Goal: Information Seeking & Learning: Learn about a topic

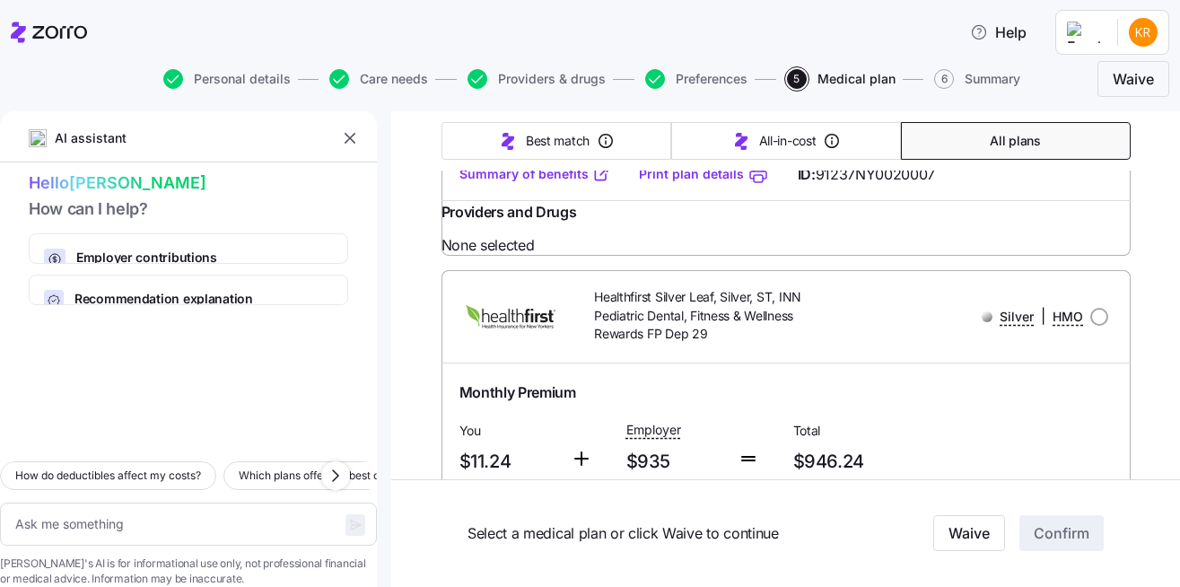
scroll to position [2559, 0]
click at [581, 181] on link "Summary of benefits" at bounding box center [535, 172] width 151 height 18
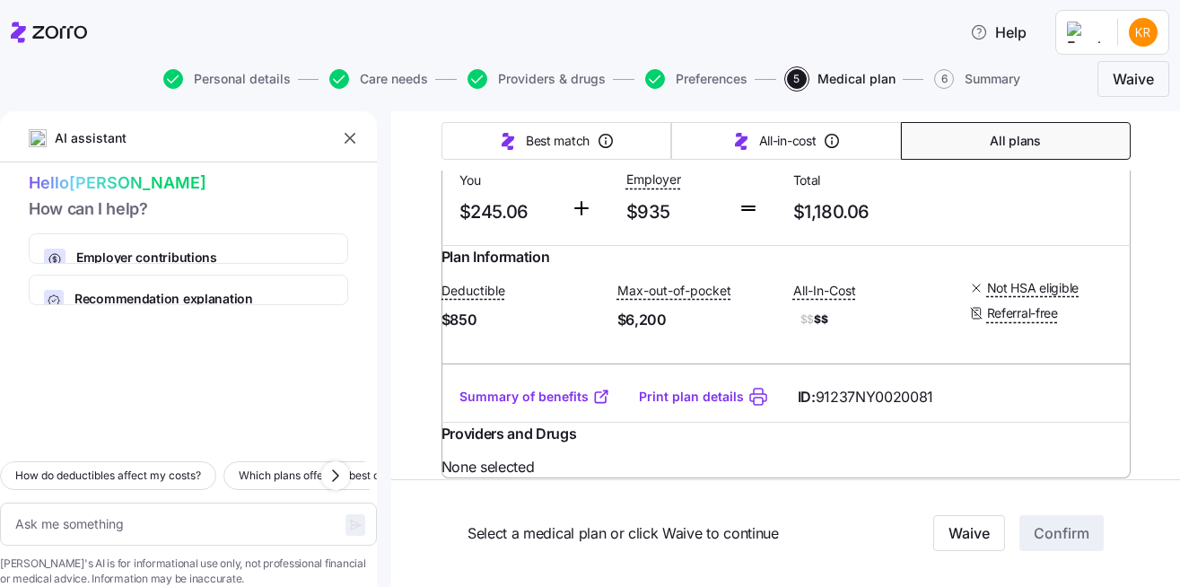
scroll to position [6182, 0]
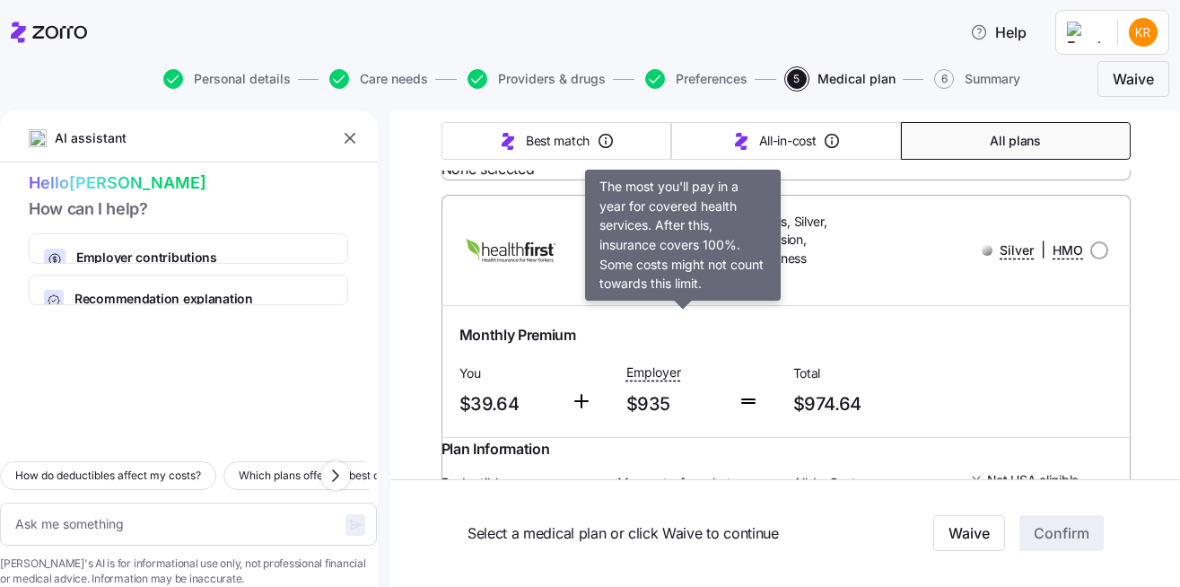
scroll to position [3118, 0]
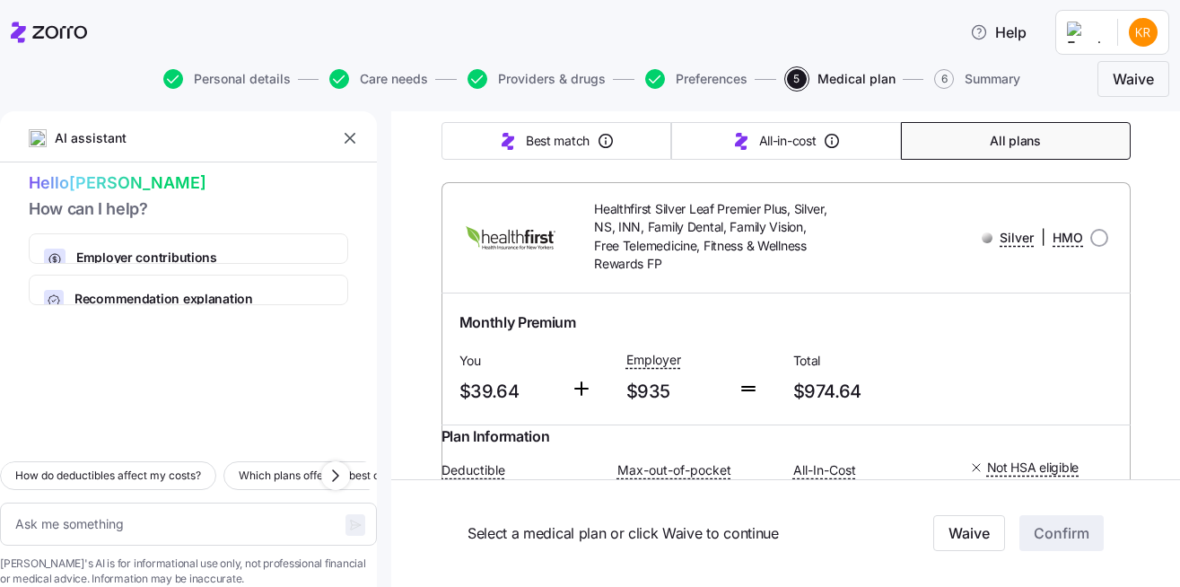
click at [557, 95] on link "Summary of benefits" at bounding box center [535, 86] width 151 height 18
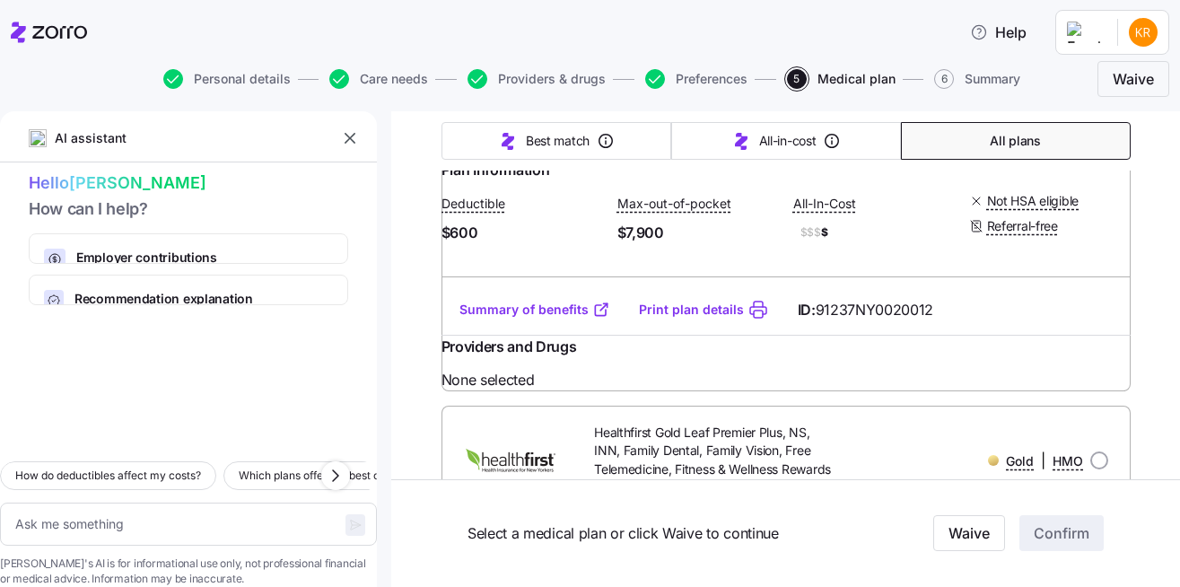
scroll to position [5804, 0]
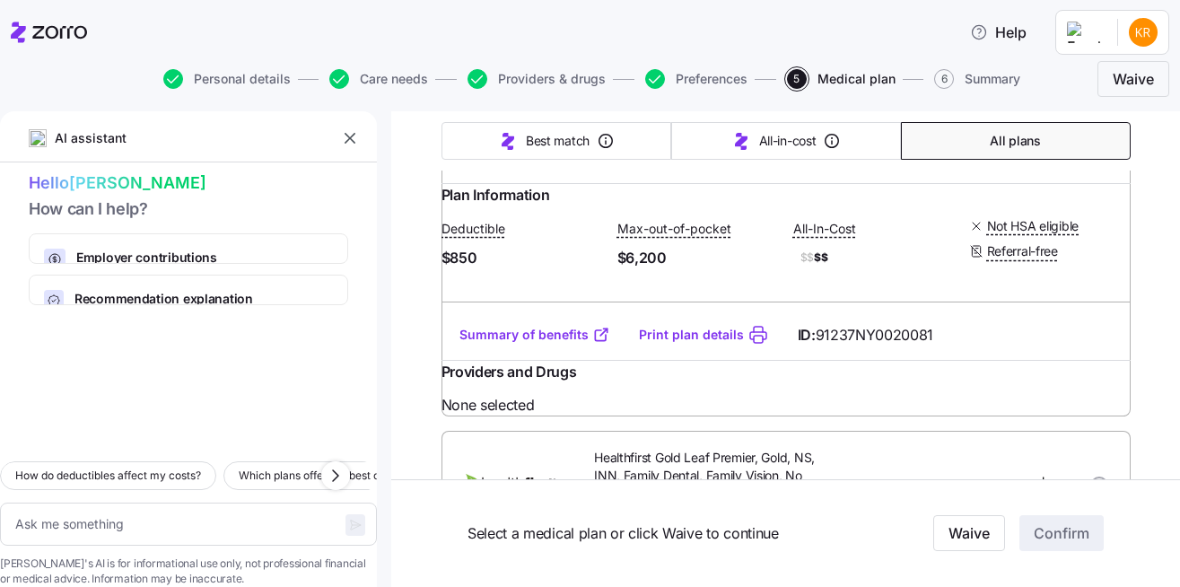
scroll to position [6280, 0]
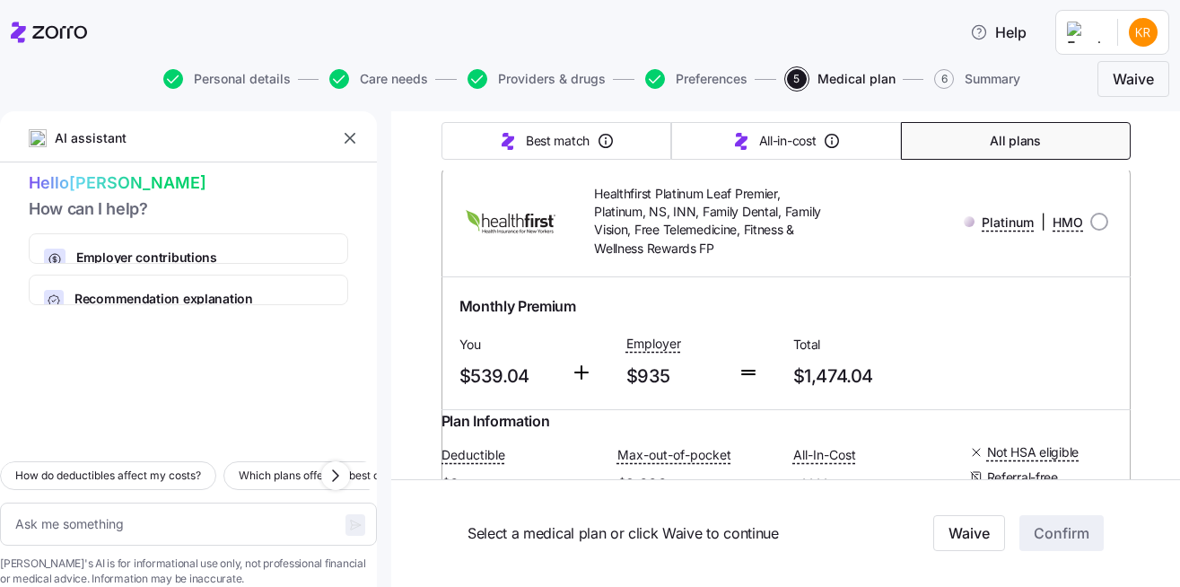
scroll to position [8986, 0]
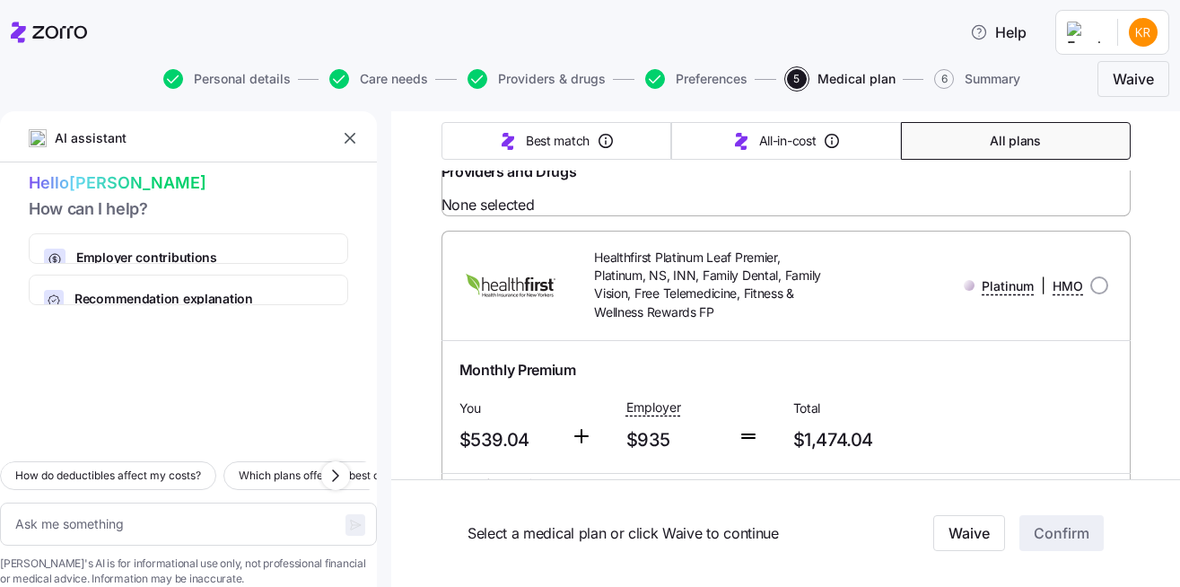
scroll to position [8881, 0]
drag, startPoint x: 803, startPoint y: 341, endPoint x: 888, endPoint y: 338, distance: 85.4
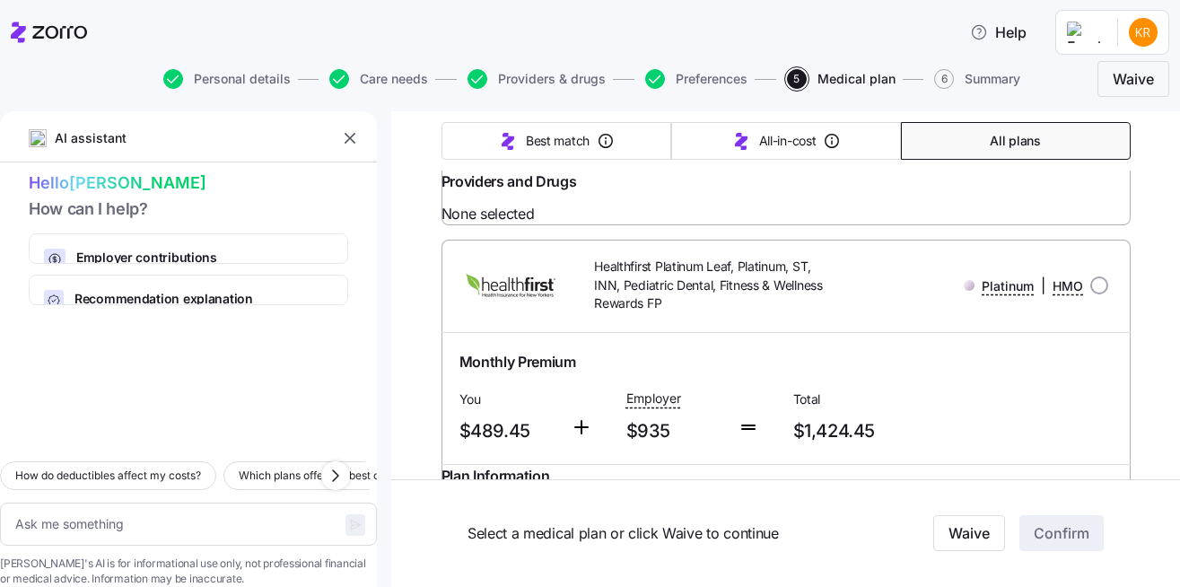
scroll to position [7937, 0]
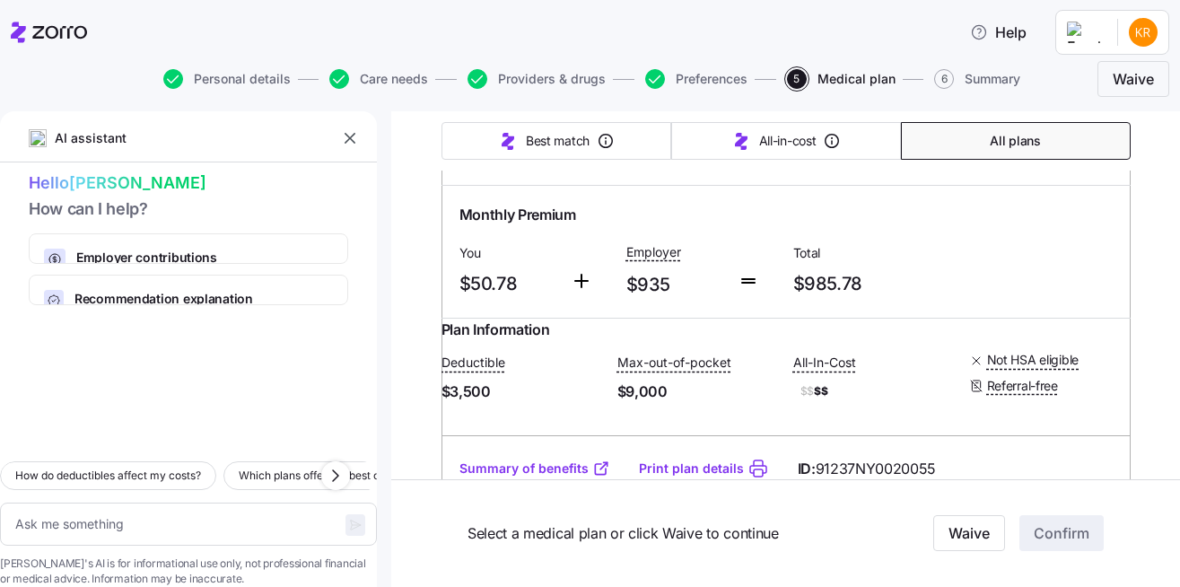
scroll to position [4683, 0]
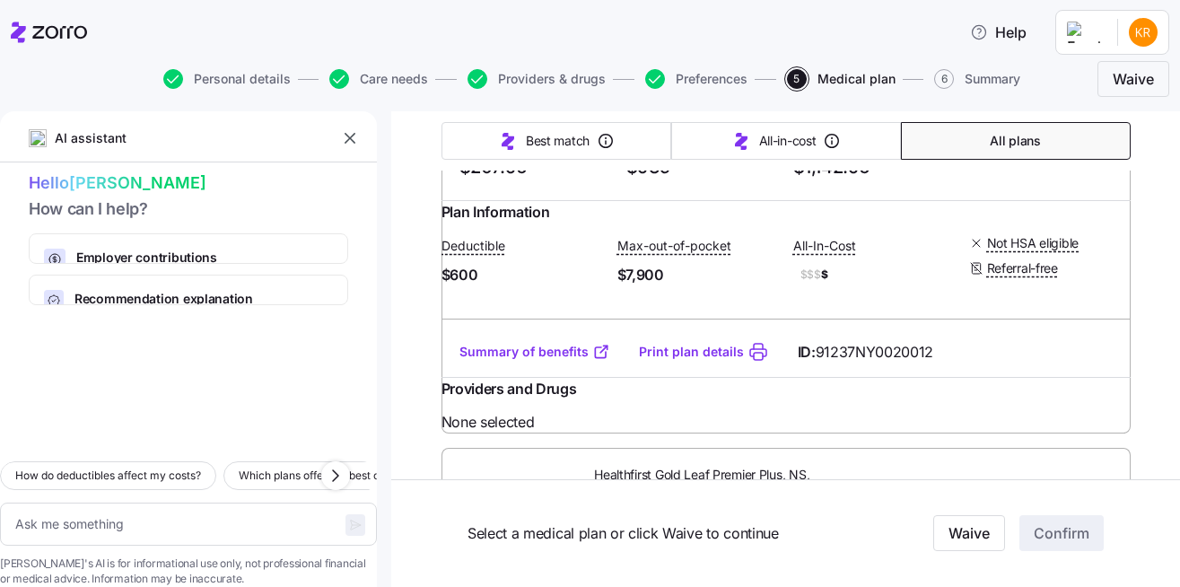
scroll to position [5759, 0]
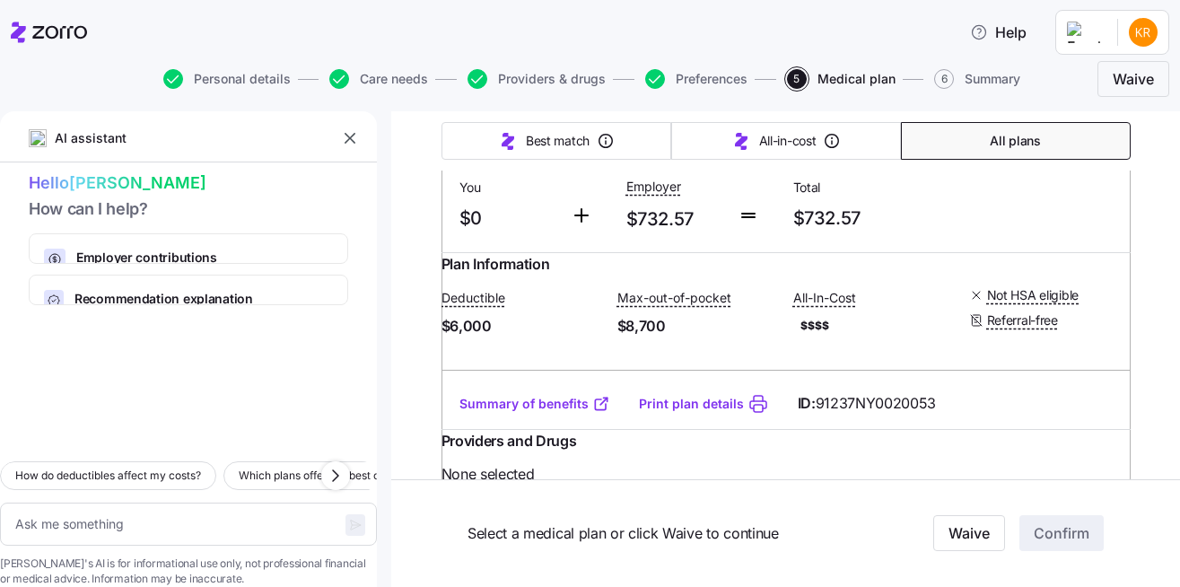
scroll to position [1911, 0]
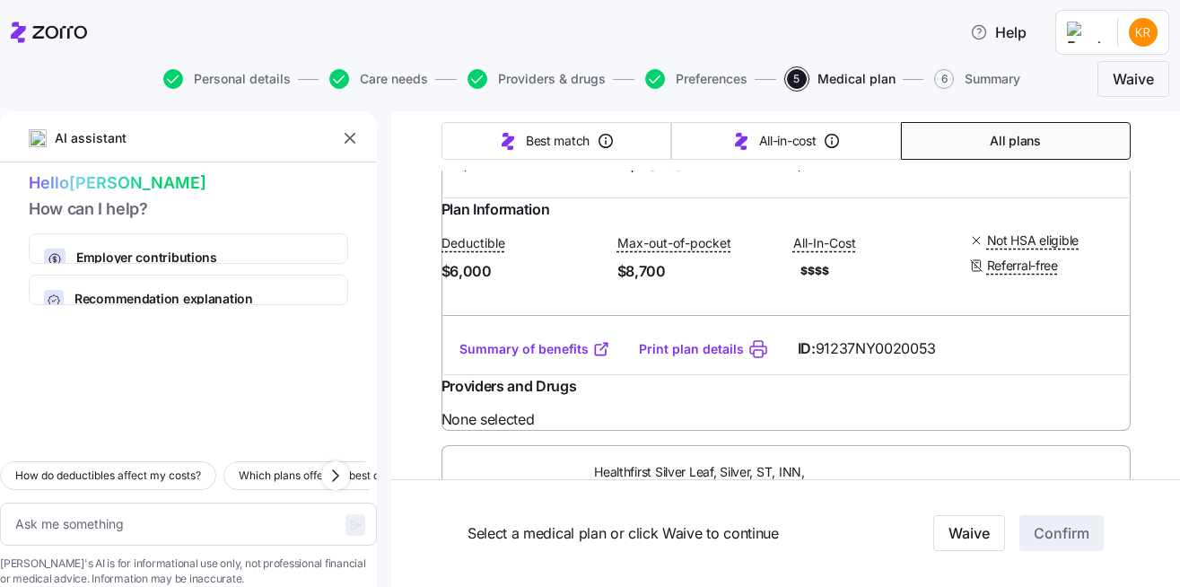
click at [753, 106] on div "Monthly Premium" at bounding box center [787, 94] width 654 height 22
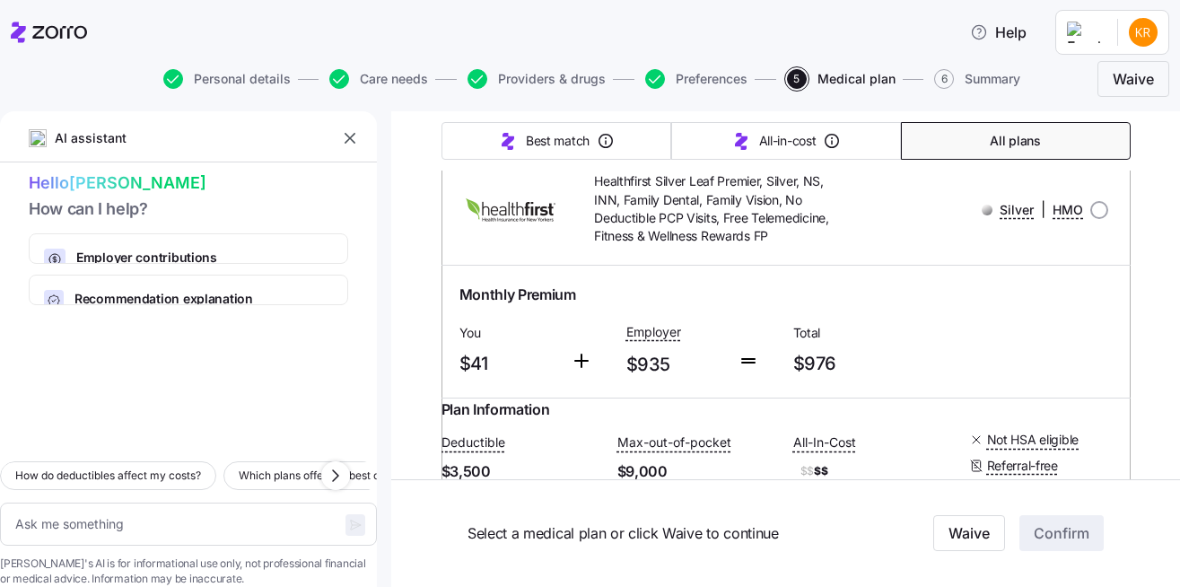
scroll to position [3660, 0]
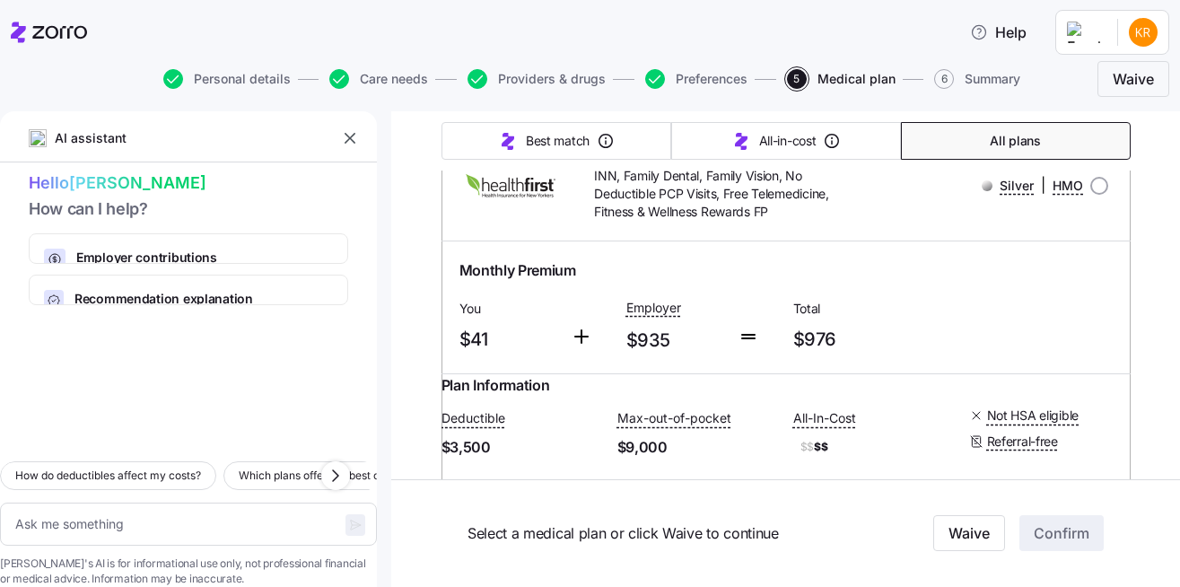
click at [566, 43] on link "Summary of benefits" at bounding box center [535, 34] width 151 height 18
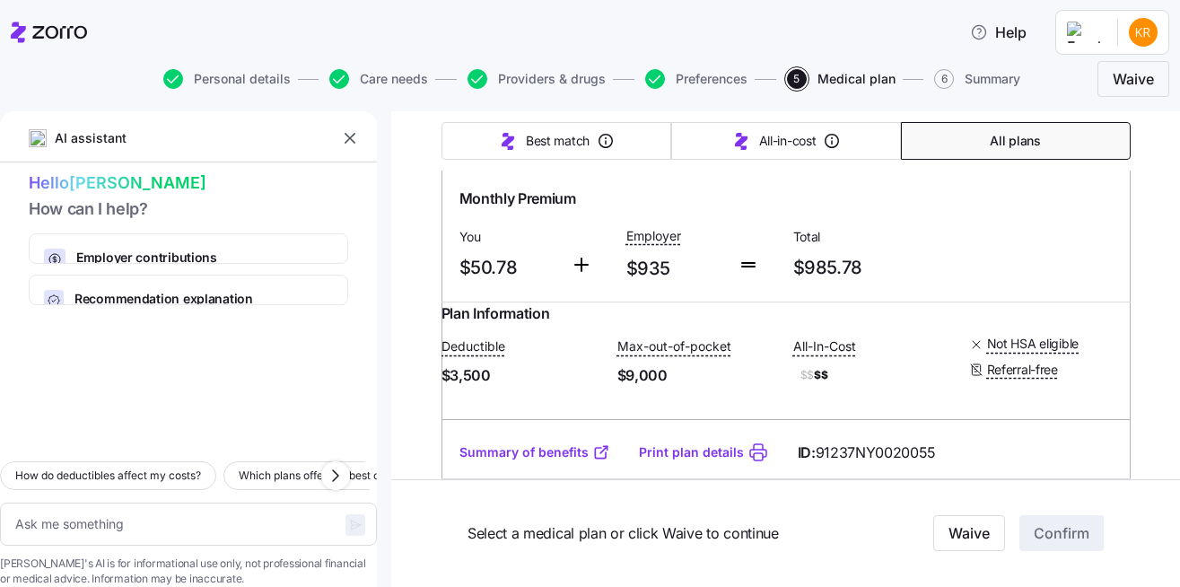
scroll to position [4756, 0]
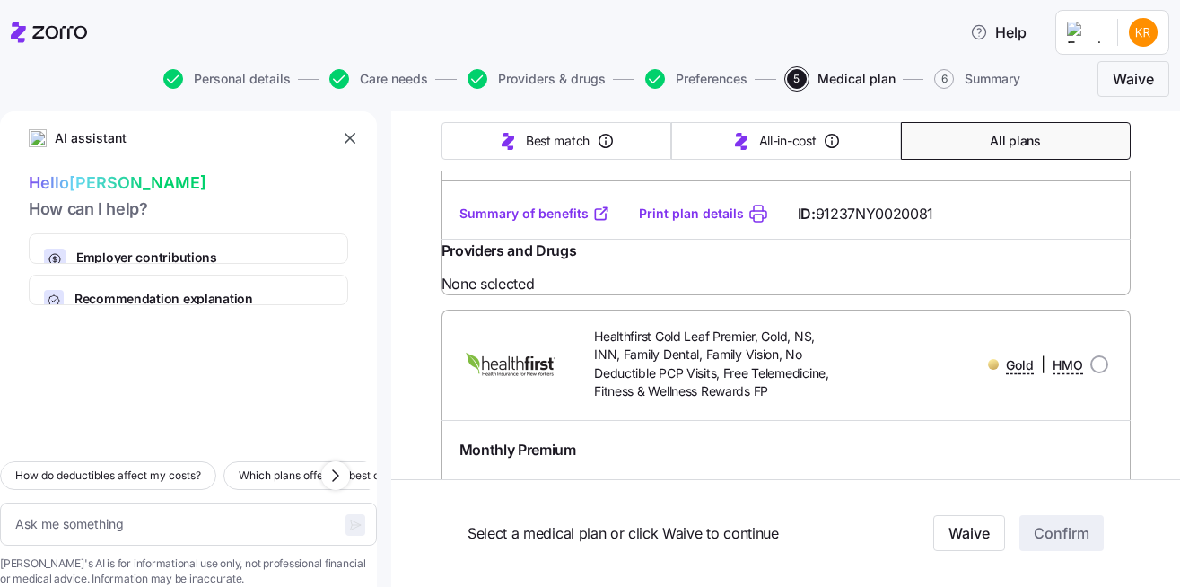
scroll to position [6383, 0]
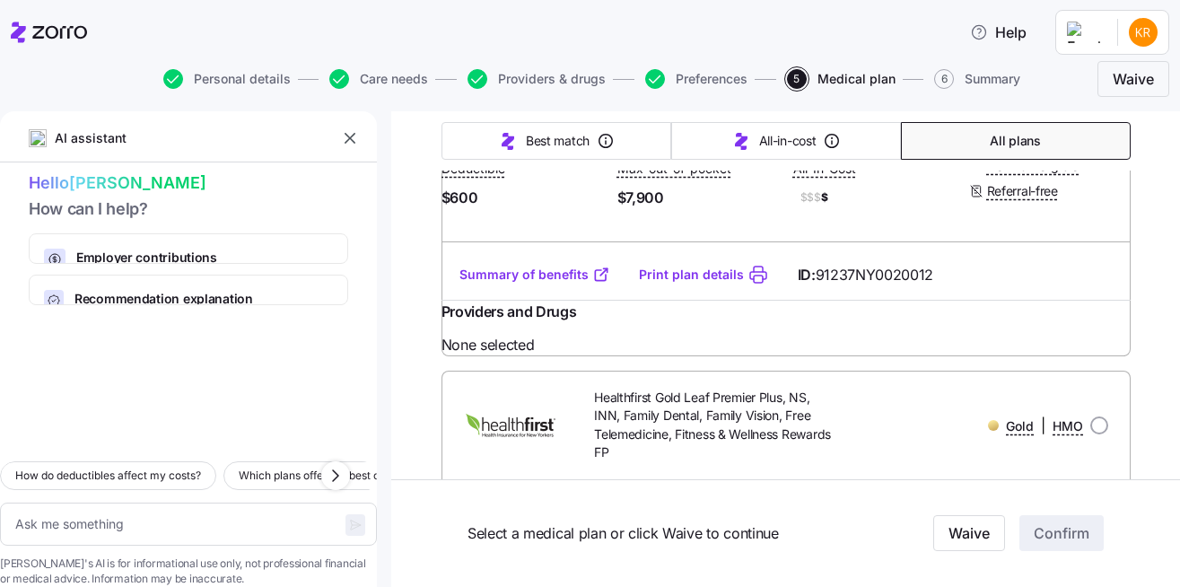
scroll to position [5838, 0]
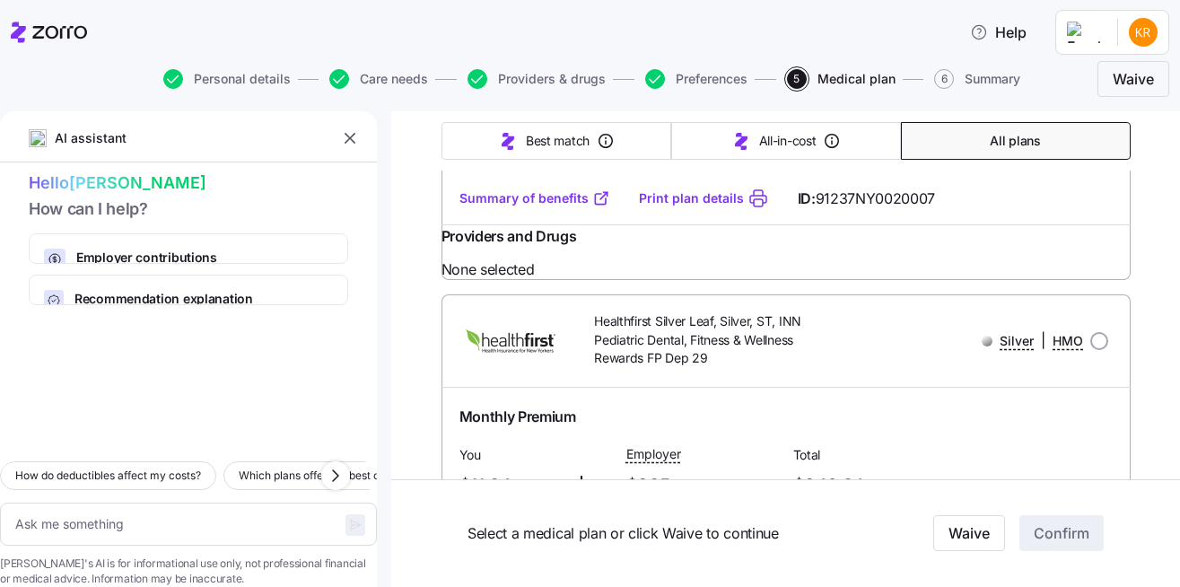
scroll to position [2532, 0]
click at [546, 208] on link "Summary of benefits" at bounding box center [535, 199] width 151 height 18
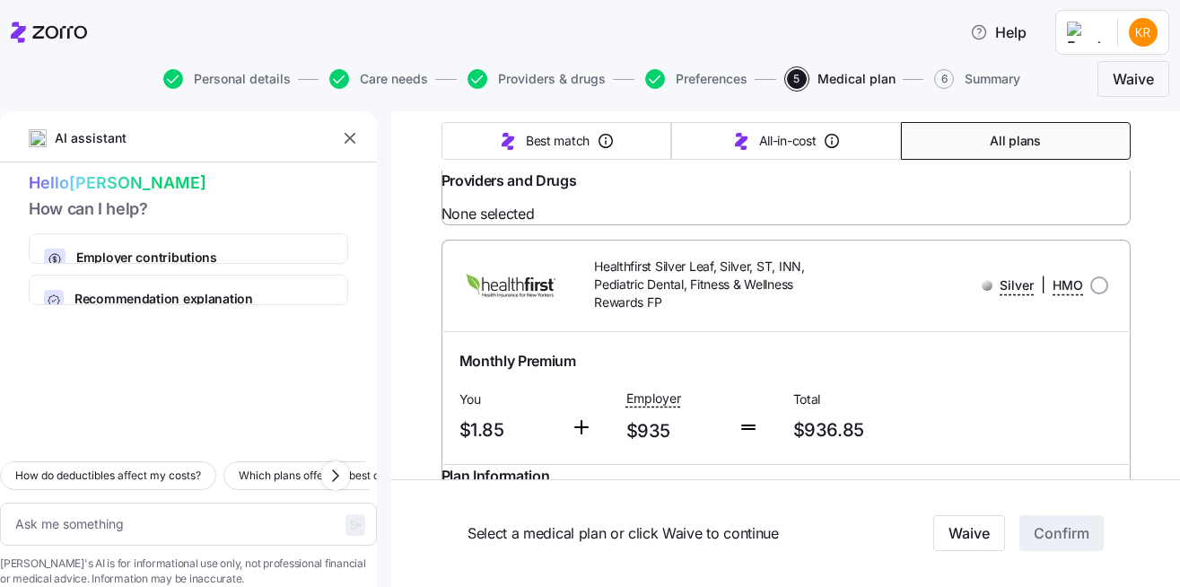
scroll to position [1964, 0]
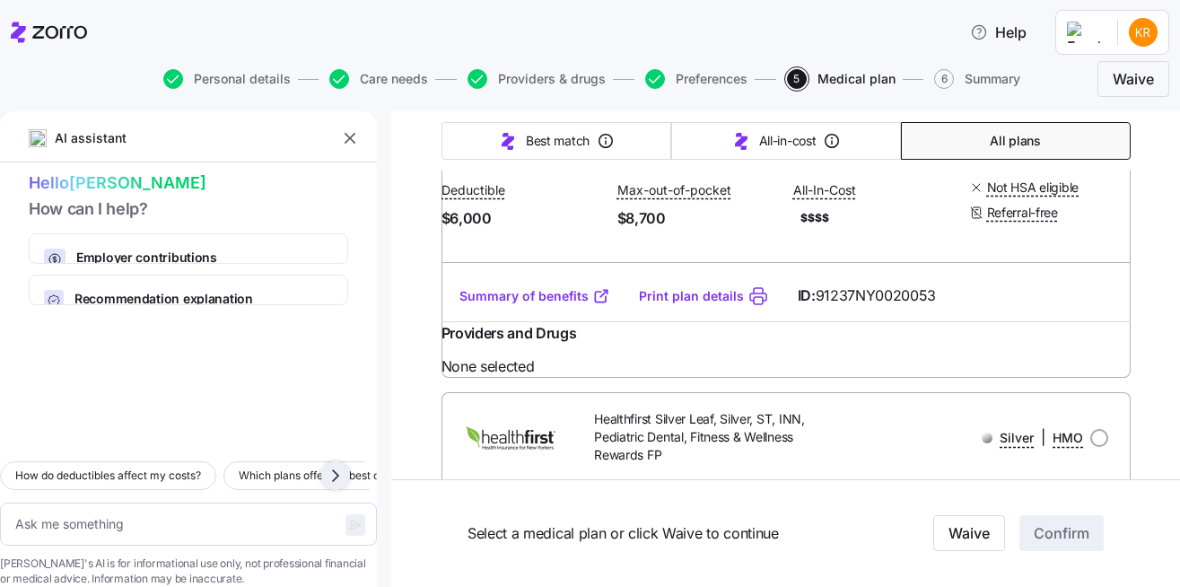
click at [336, 465] on icon "button" at bounding box center [336, 476] width 22 height 22
click at [48, 465] on icon "button" at bounding box center [43, 476] width 22 height 22
click at [171, 467] on span "Which plans offer the best coverage for chronic conditions?" at bounding box center [162, 476] width 302 height 18
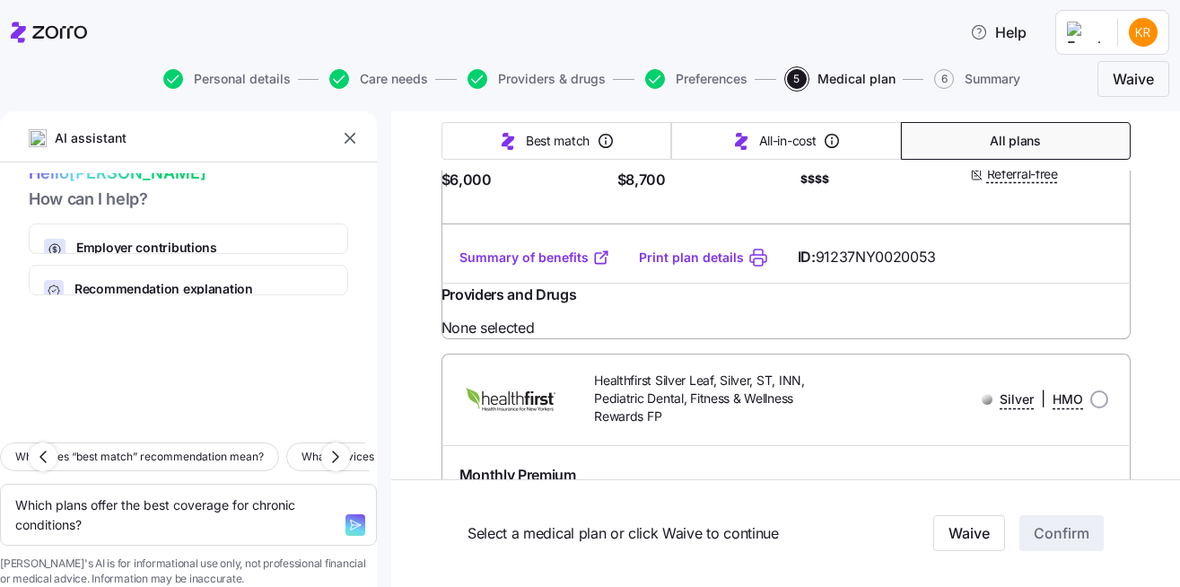
scroll to position [2008, 0]
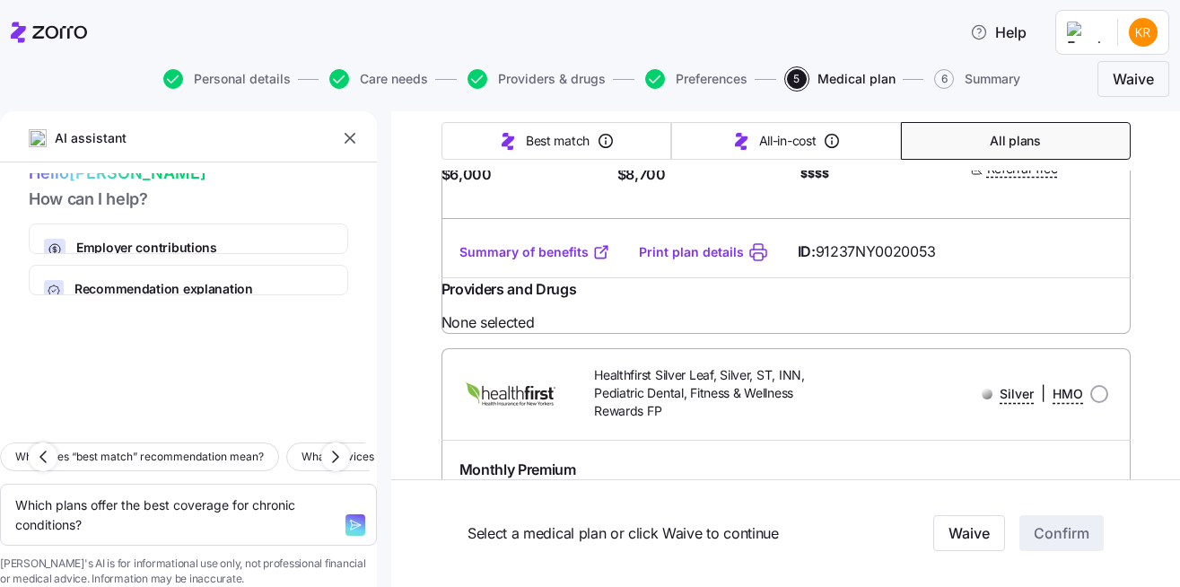
click at [348, 518] on icon "button" at bounding box center [355, 525] width 14 height 14
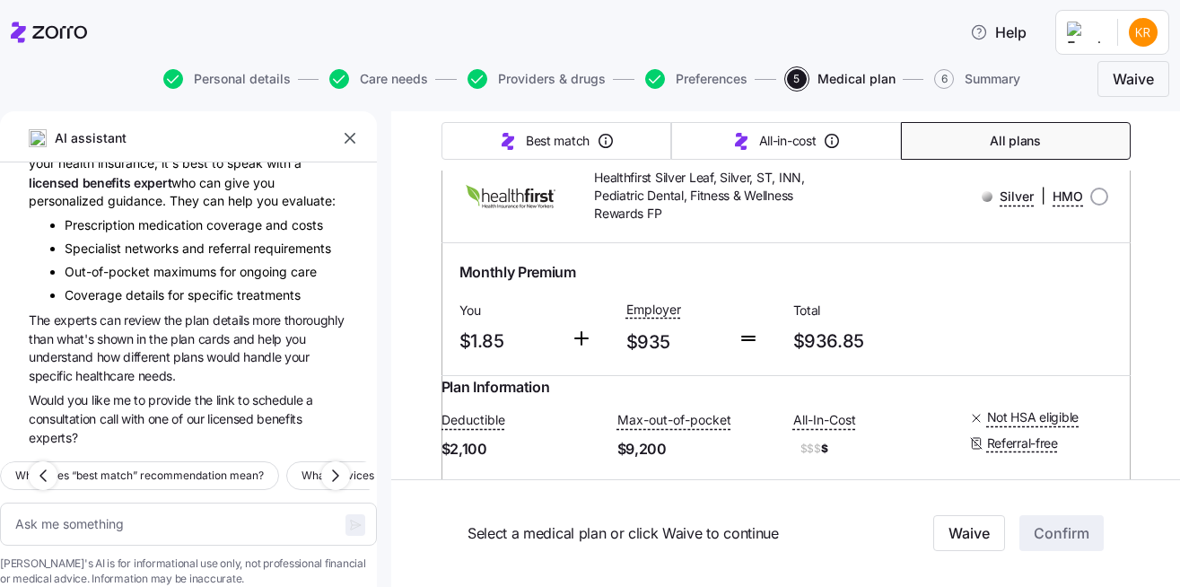
scroll to position [2216, 0]
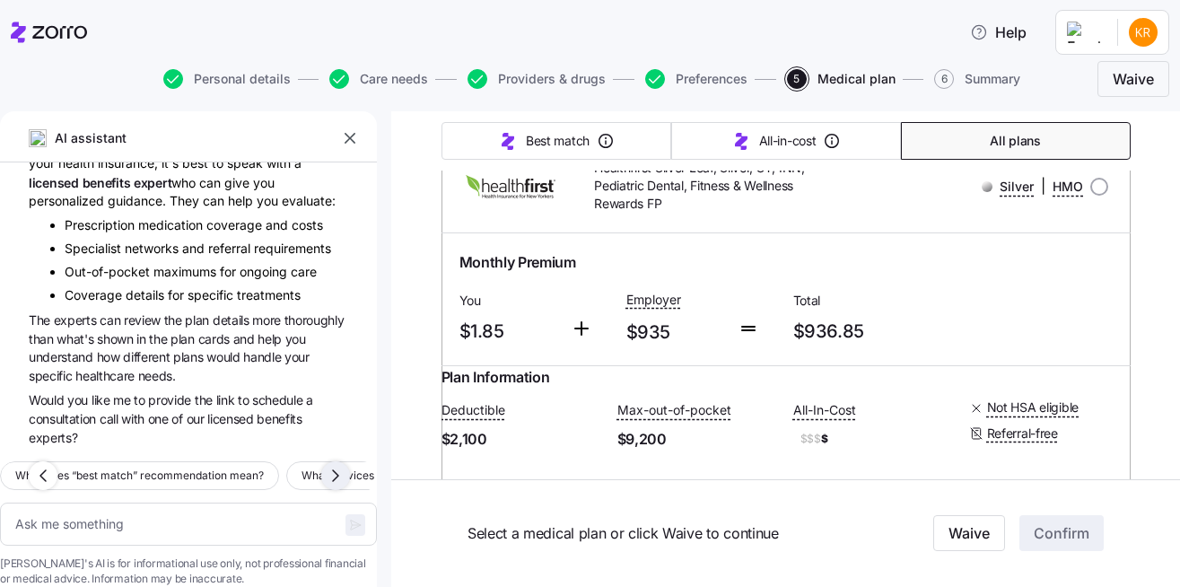
click at [334, 465] on icon "button" at bounding box center [336, 476] width 22 height 22
click at [238, 467] on span "What services are covered before the deductible?" at bounding box center [140, 476] width 253 height 18
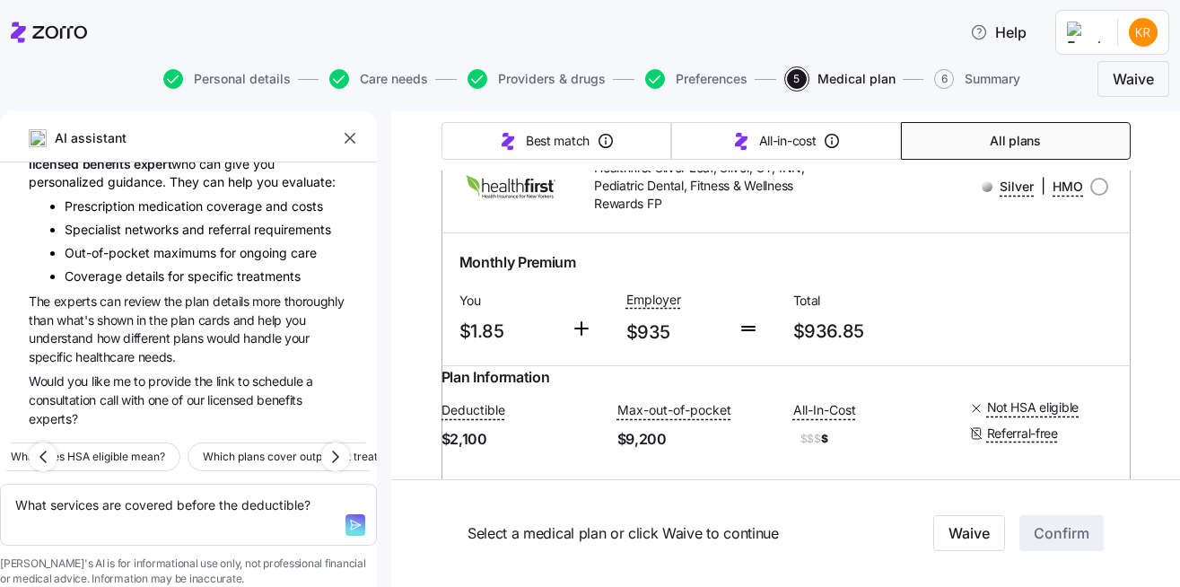
click at [348, 518] on icon "button" at bounding box center [355, 525] width 14 height 14
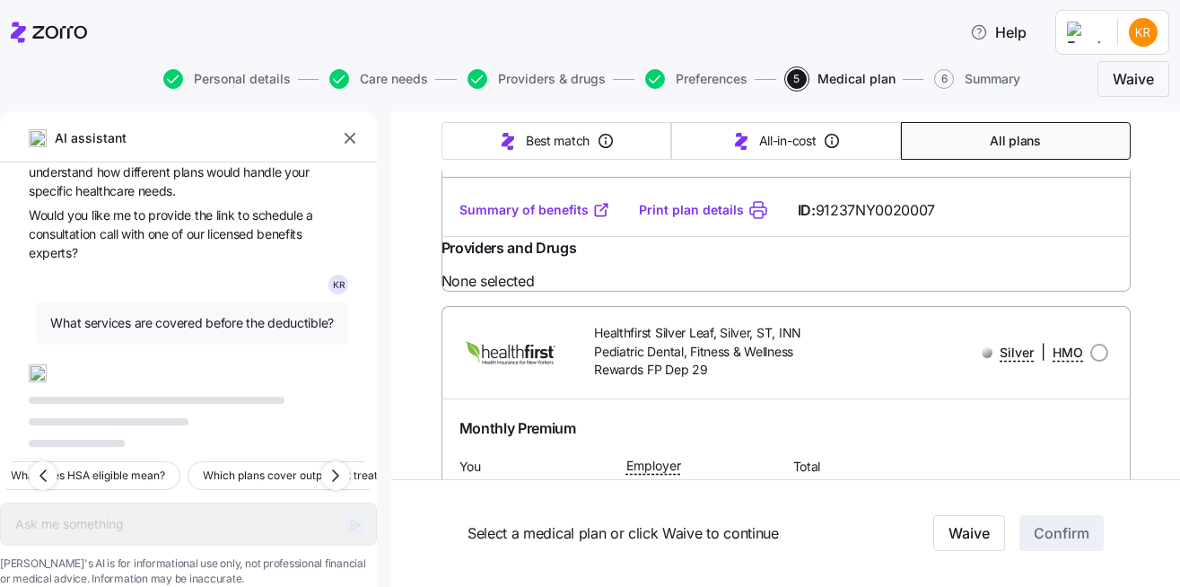
scroll to position [2598, 0]
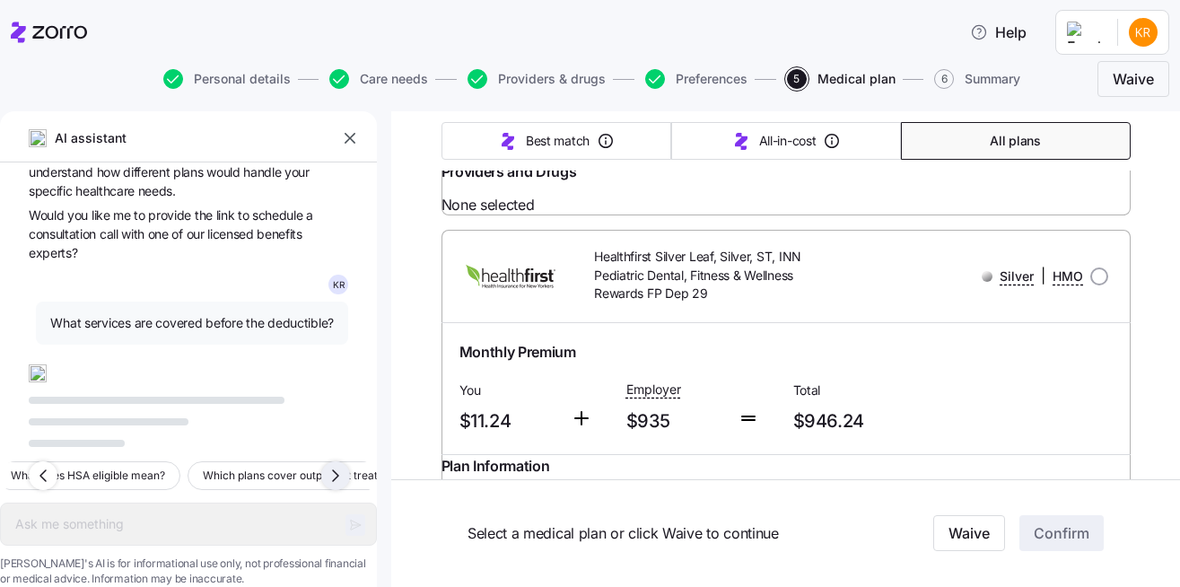
click at [337, 465] on icon "button" at bounding box center [336, 476] width 22 height 22
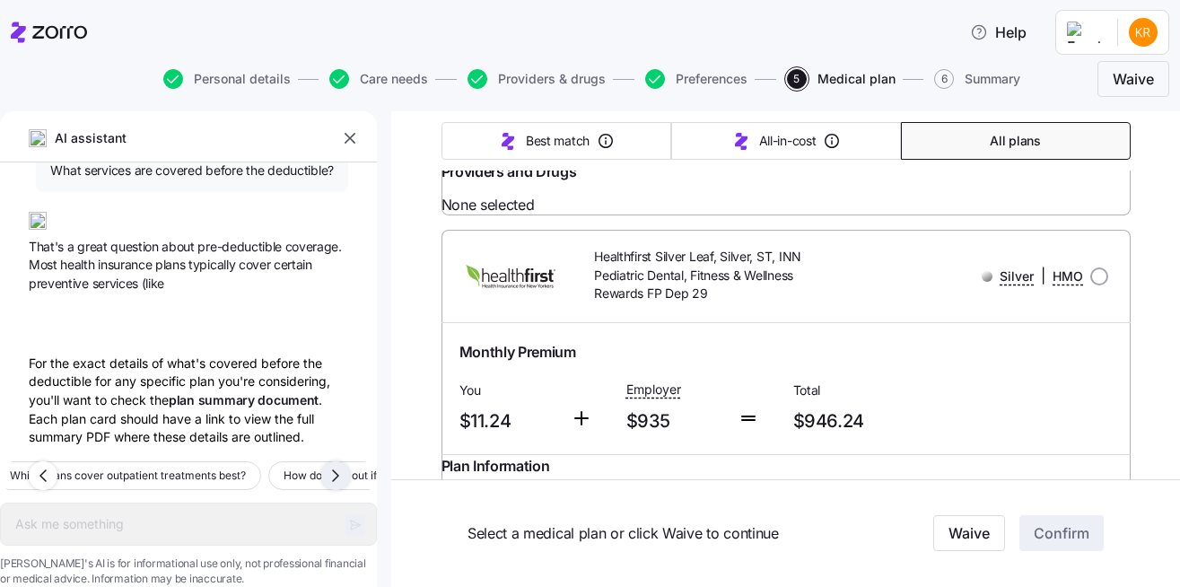
type textarea "x"
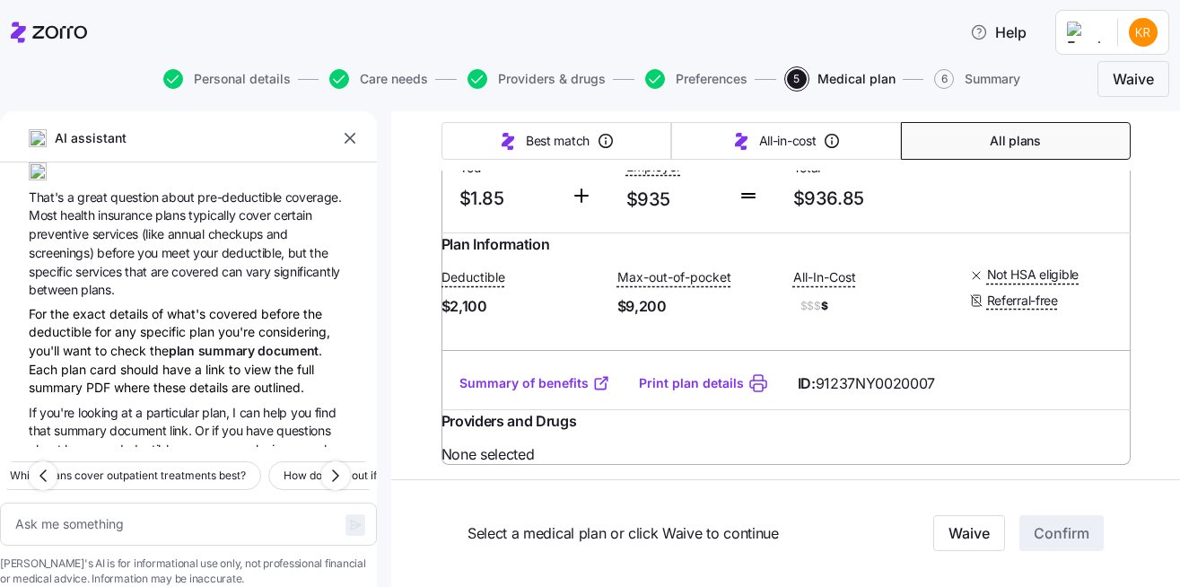
scroll to position [2347, 0]
drag, startPoint x: 595, startPoint y: 255, endPoint x: 668, endPoint y: 285, distance: 78.9
click at [668, 83] on span "Healthfirst Silver Leaf, Silver, ST, INN, Pediatric Dental, Fitness & Wellness …" at bounding box center [714, 55] width 240 height 55
copy span "Healthfirst Silver Leaf, Silver, ST, INN, Pediatric Dental, Fitness & Wellness …"
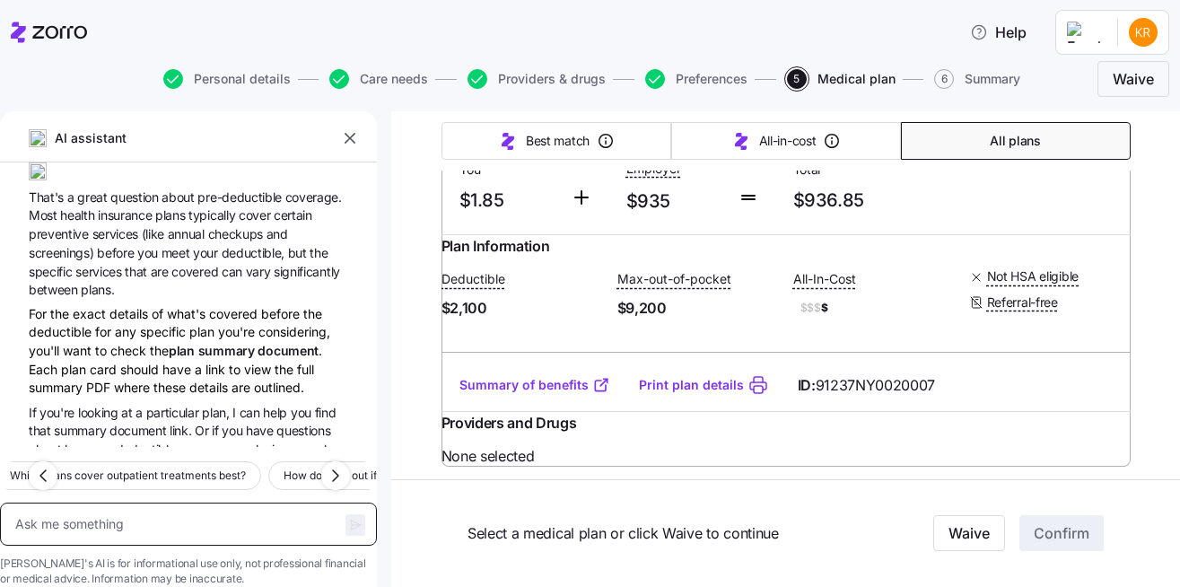
click at [208, 503] on textarea at bounding box center [188, 524] width 377 height 43
paste textarea "Healthfirst Silver Leaf, Silver, ST, INN, Pediatric Dental, Fitness & Wellness …"
type textarea "Healthfirst Silver Leaf, Silver, ST, INN, Pediatric Dental, Fitness & Wellness …"
type textarea "x"
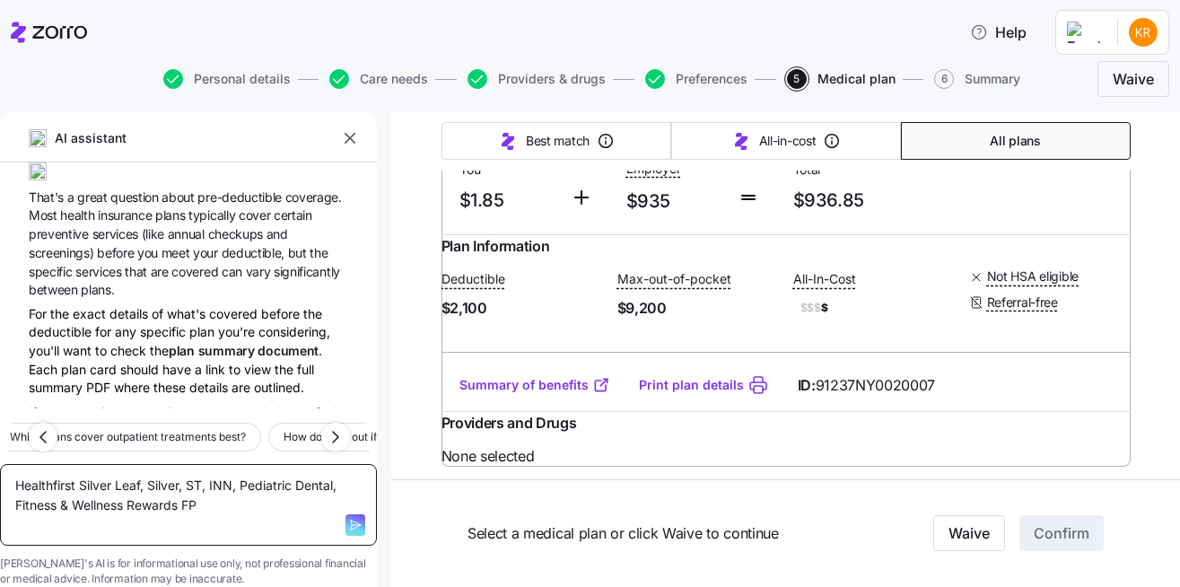
type textarea "Healthfirst Silver Leaf, Silver, ST, INN, Pediatric Dental, Fitness & Wellness …"
type textarea "x"
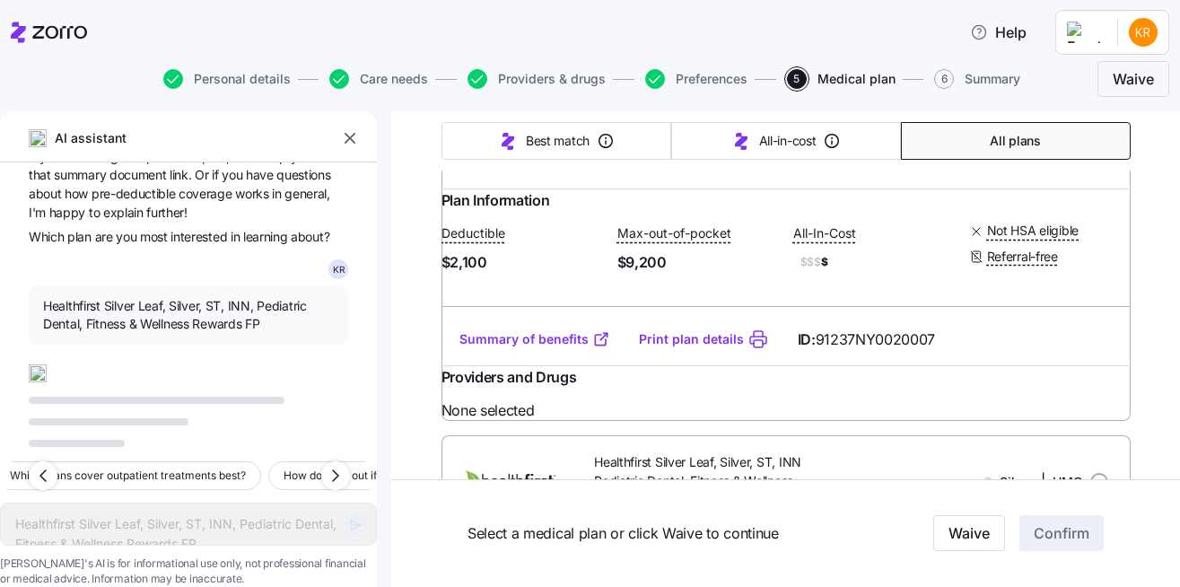
scroll to position [2394, 0]
click at [1095, 17] on input "radio" at bounding box center [1100, 8] width 18 height 18
radio input "true"
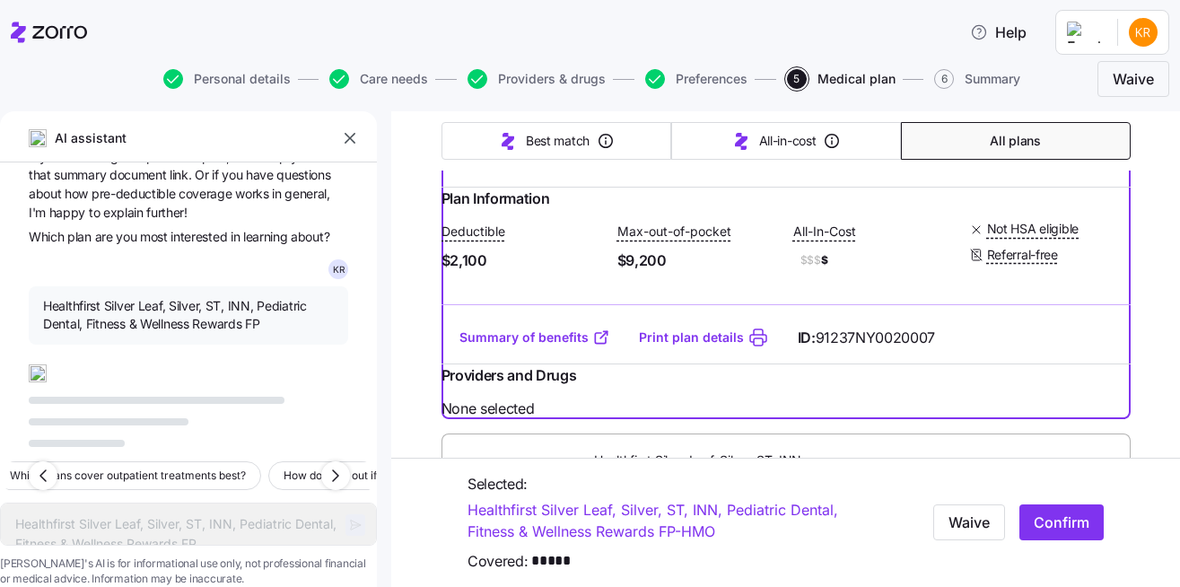
click at [1095, 17] on input "radio" at bounding box center [1100, 8] width 18 height 18
click at [1115, 187] on div "Monthly Premium You $1.85 Employer $935 Total $936.85" at bounding box center [786, 121] width 689 height 132
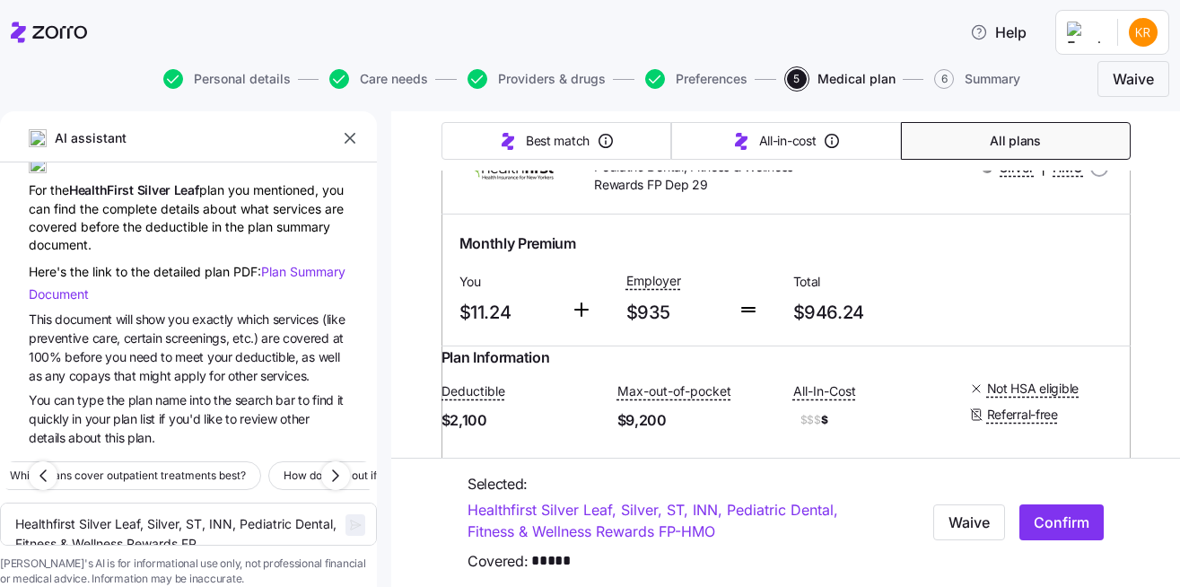
scroll to position [2710, 0]
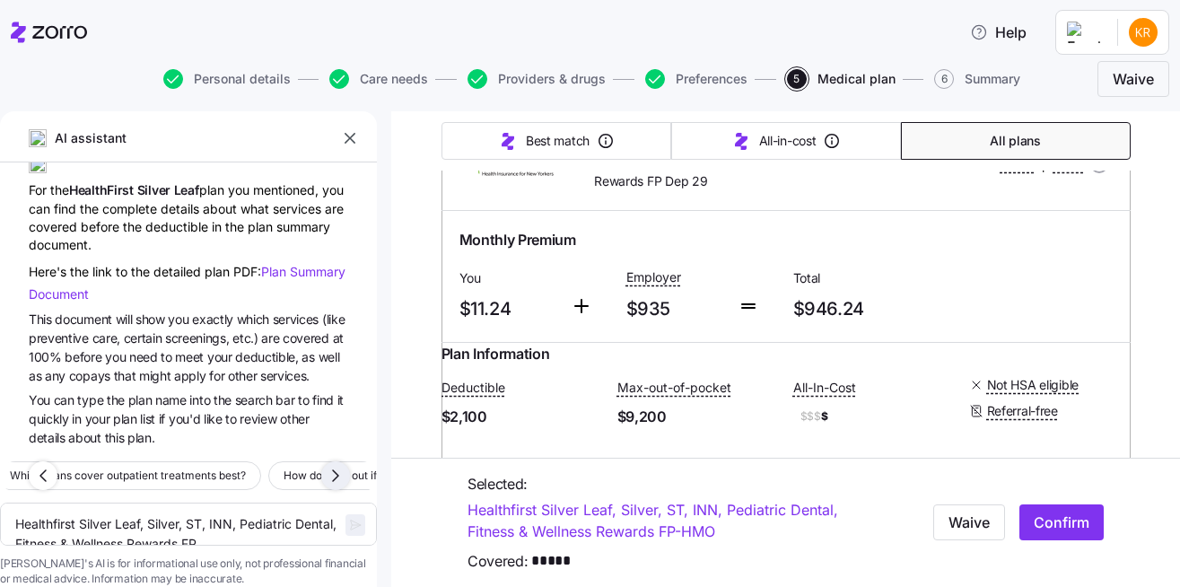
click at [338, 465] on icon "button" at bounding box center [336, 476] width 22 height 22
click at [172, 467] on span "Explain out-of-pocket maximum." at bounding box center [88, 476] width 168 height 18
click at [346, 514] on span "button" at bounding box center [356, 525] width 20 height 22
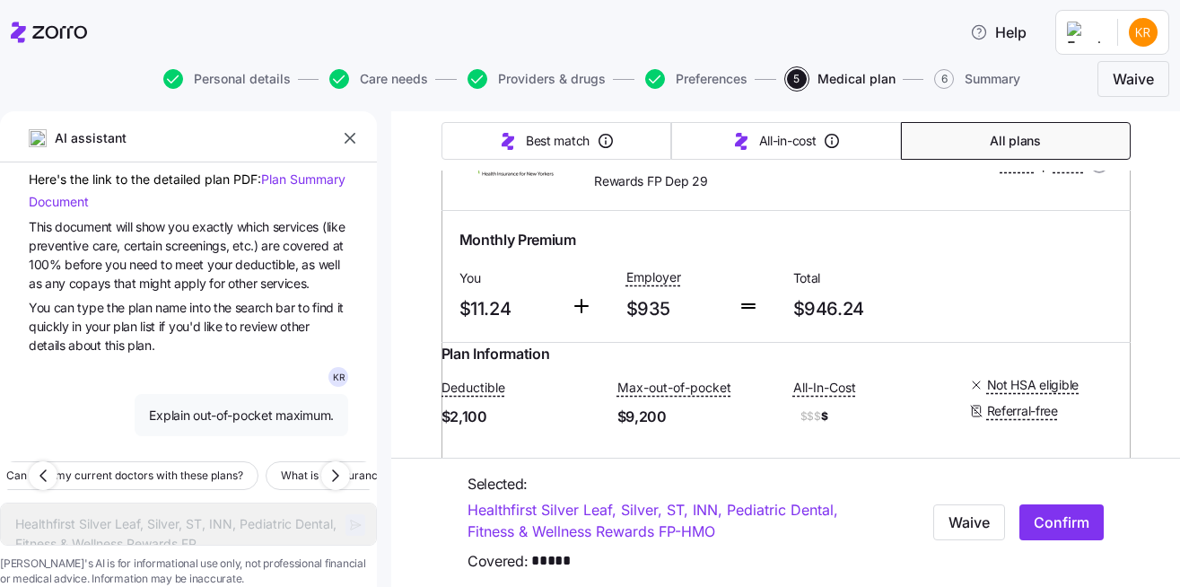
scroll to position [1360, 0]
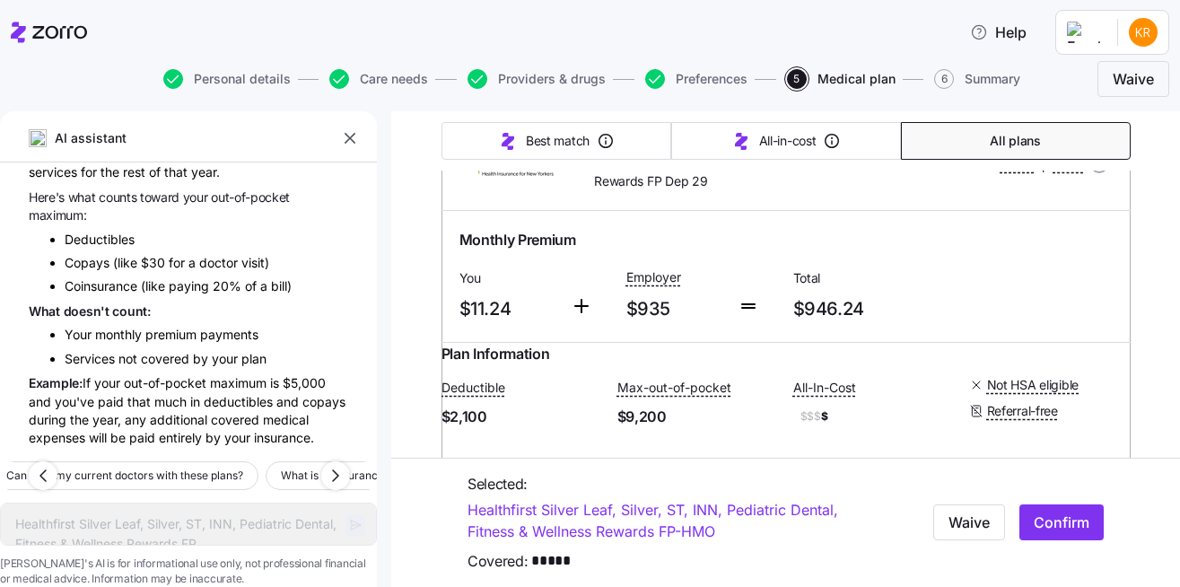
type textarea "x"
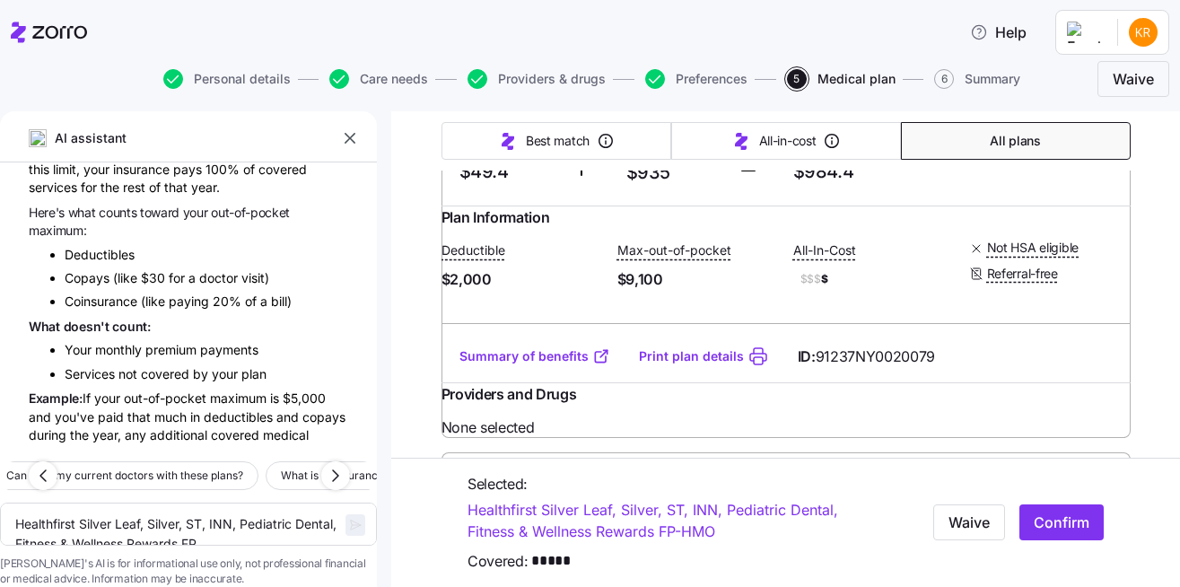
scroll to position [4284, 0]
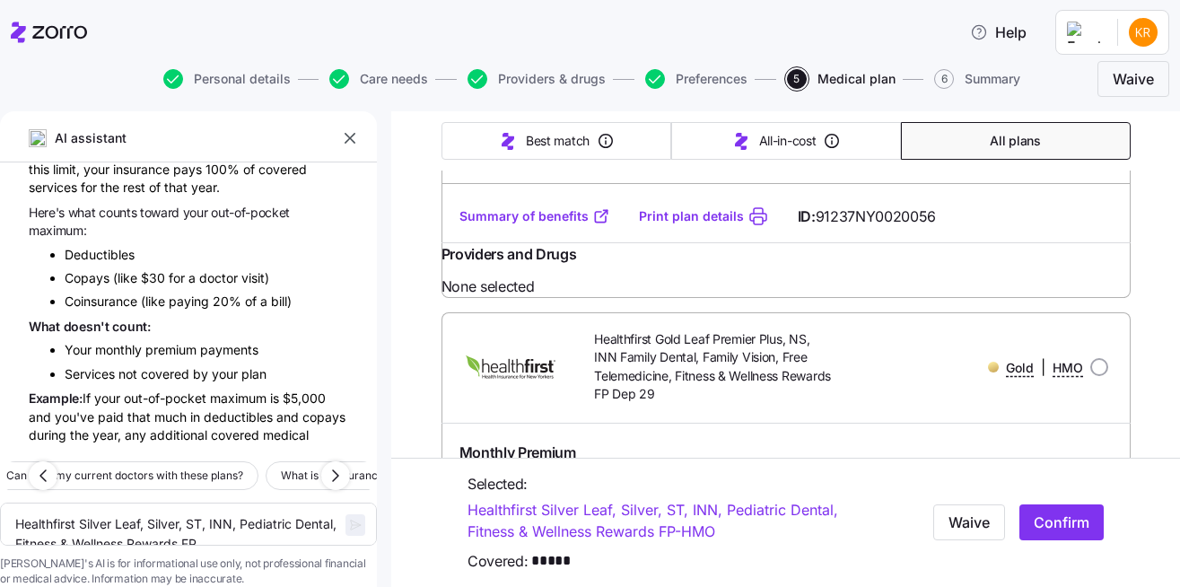
scroll to position [6890, 0]
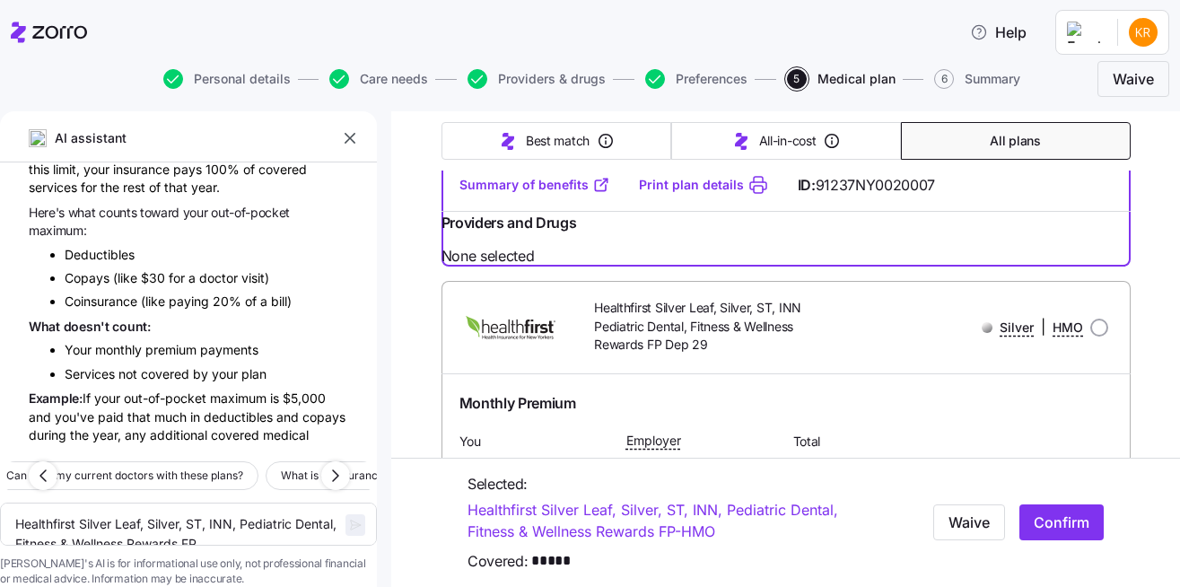
scroll to position [2546, 0]
click at [549, 195] on link "Summary of benefits" at bounding box center [535, 186] width 151 height 18
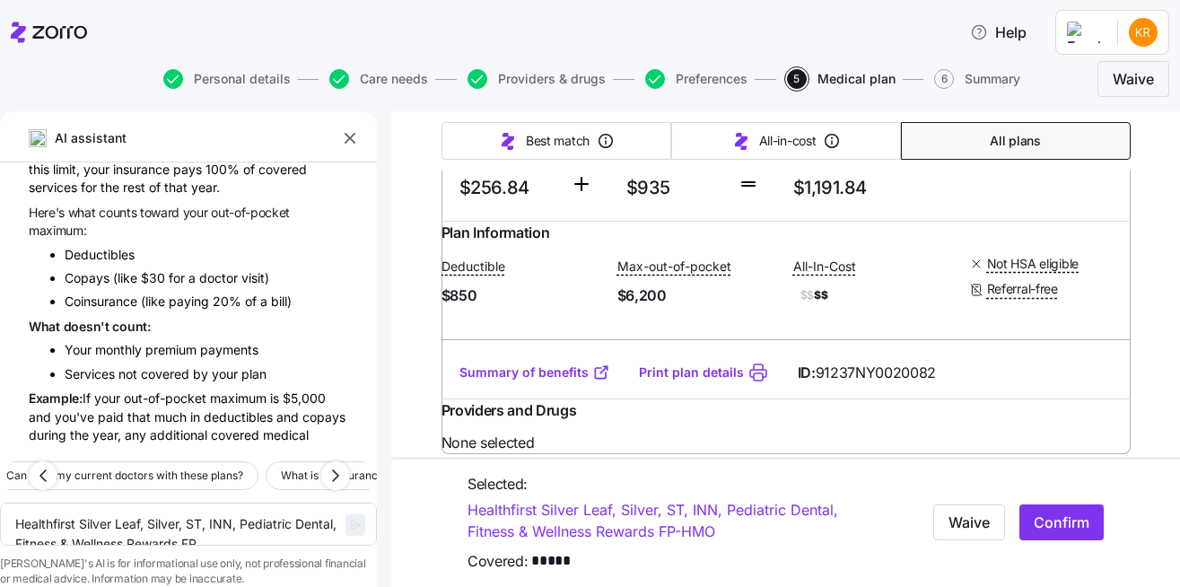
scroll to position [7392, 0]
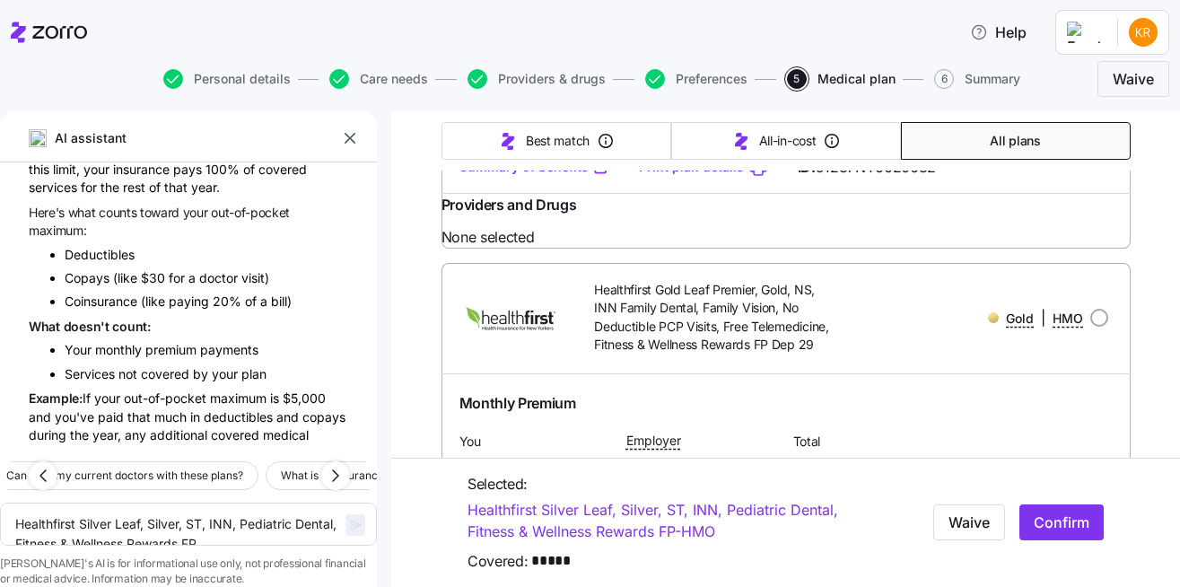
scroll to position [7465, 0]
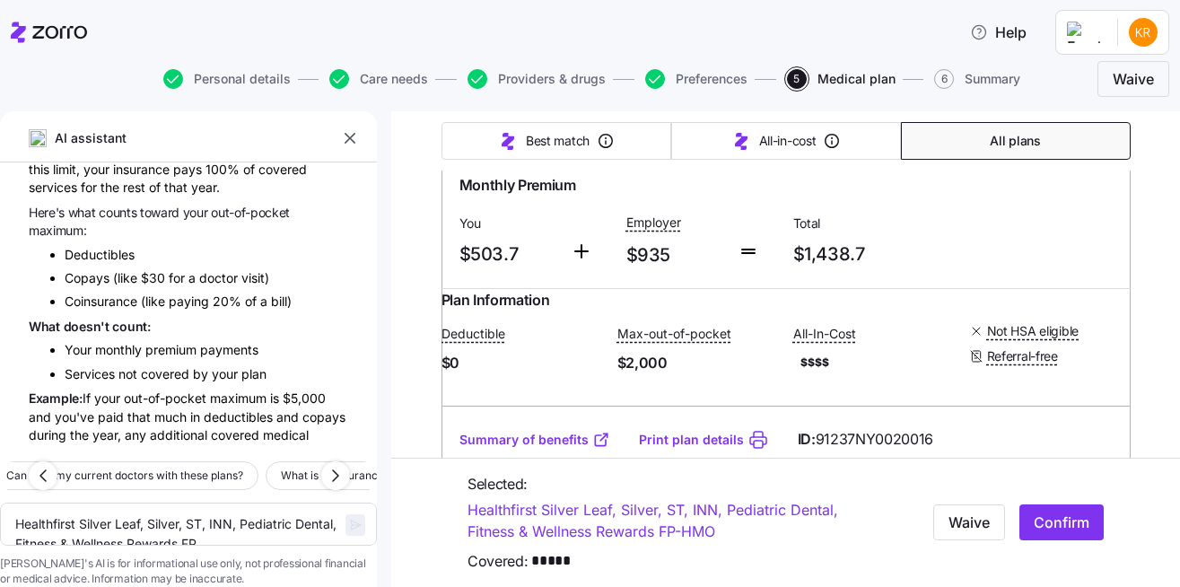
scroll to position [8576, 0]
